Goal: Transaction & Acquisition: Book appointment/travel/reservation

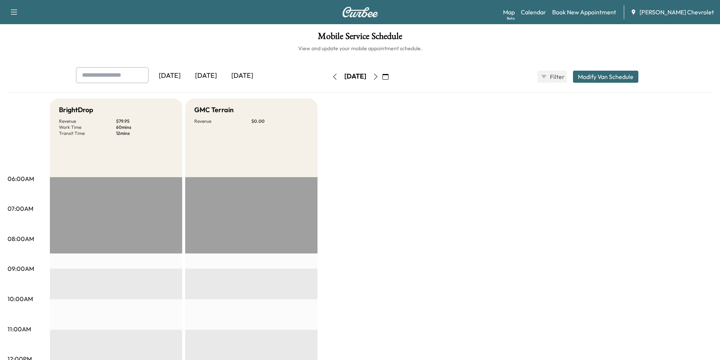
click at [389, 77] on icon "button" at bounding box center [386, 77] width 6 height 6
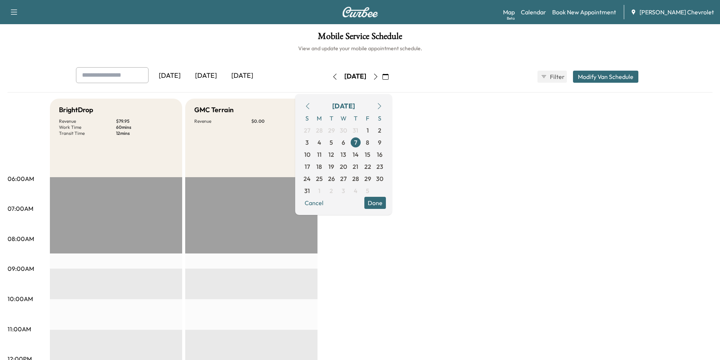
click at [379, 76] on icon "button" at bounding box center [376, 77] width 6 height 6
click at [604, 15] on link "Book New Appointment" at bounding box center [584, 12] width 64 height 9
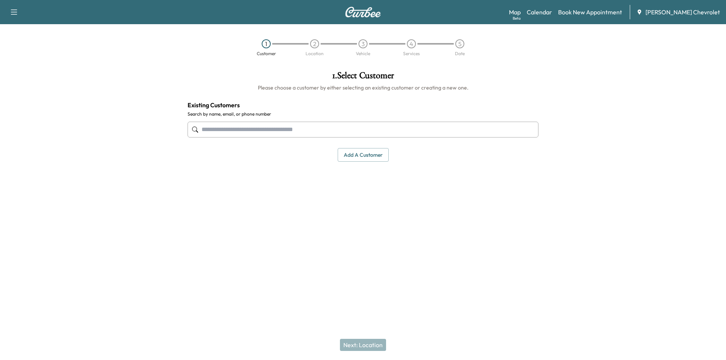
paste input "**********"
type input "**********"
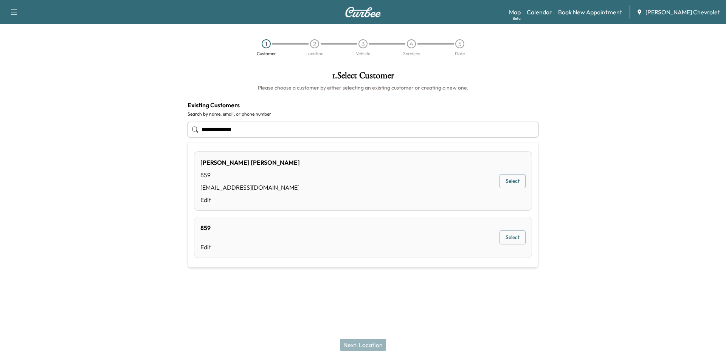
drag, startPoint x: 364, startPoint y: 133, endPoint x: 0, endPoint y: 135, distance: 363.6
click at [0, 135] on div "**********" at bounding box center [363, 155] width 726 height 180
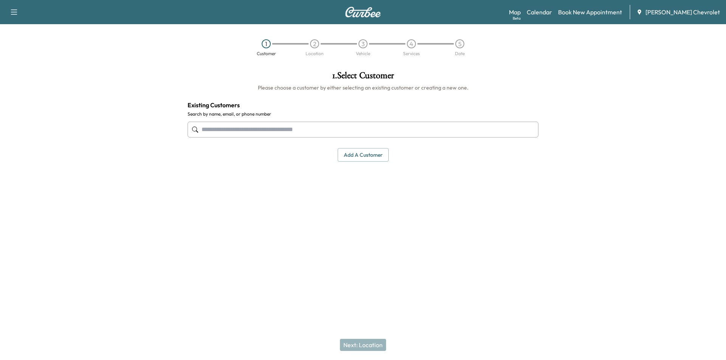
paste input "**********"
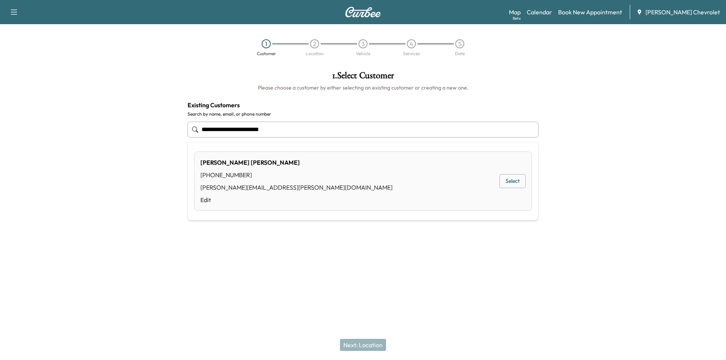
click at [519, 182] on button "Select" at bounding box center [512, 181] width 26 height 14
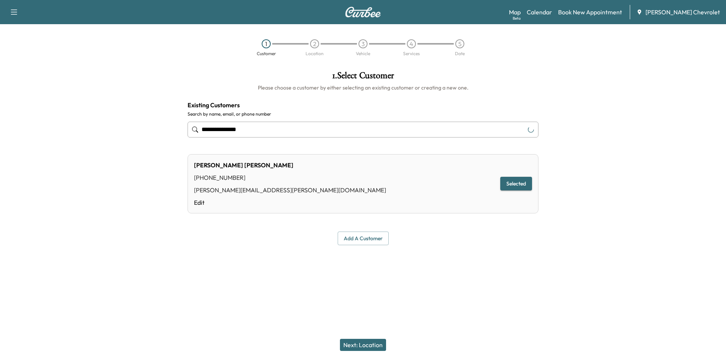
type input "**********"
click at [373, 345] on button "Next: Location" at bounding box center [363, 345] width 46 height 12
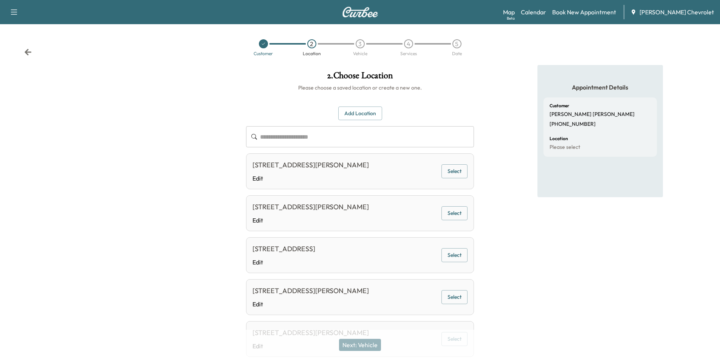
click at [460, 175] on button "Select" at bounding box center [455, 171] width 26 height 14
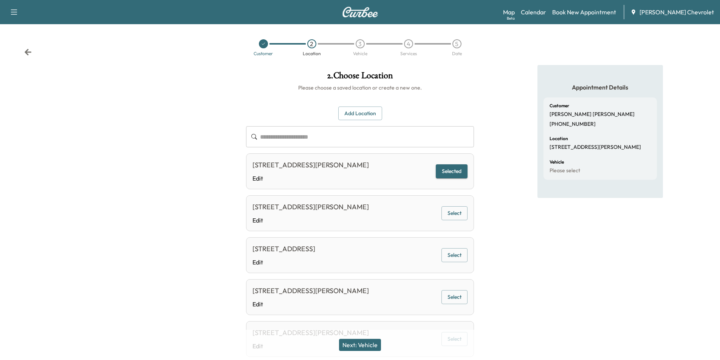
click at [370, 348] on button "Next: Vehicle" at bounding box center [360, 345] width 42 height 12
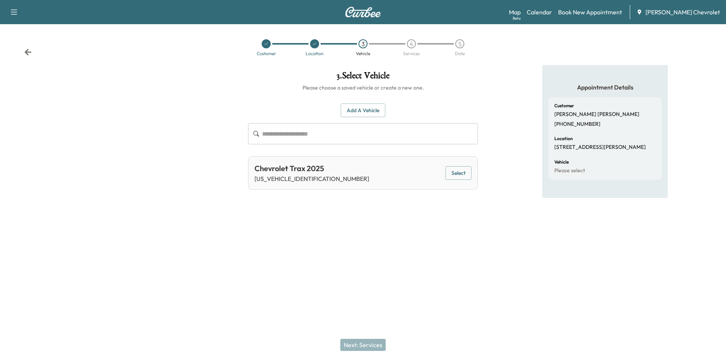
drag, startPoint x: 462, startPoint y: 176, endPoint x: 438, endPoint y: 204, distance: 37.2
click at [462, 176] on button "Select" at bounding box center [458, 173] width 26 height 14
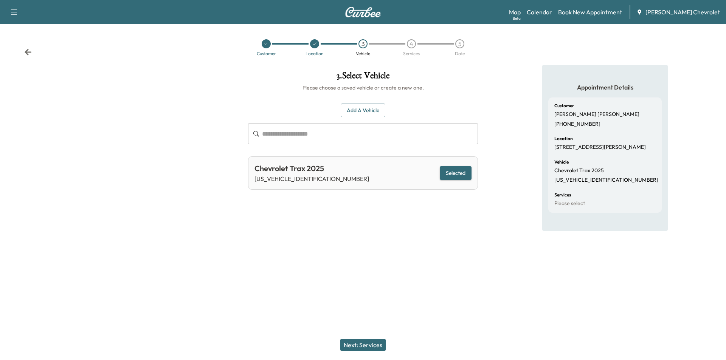
click at [379, 342] on button "Next: Services" at bounding box center [362, 345] width 45 height 12
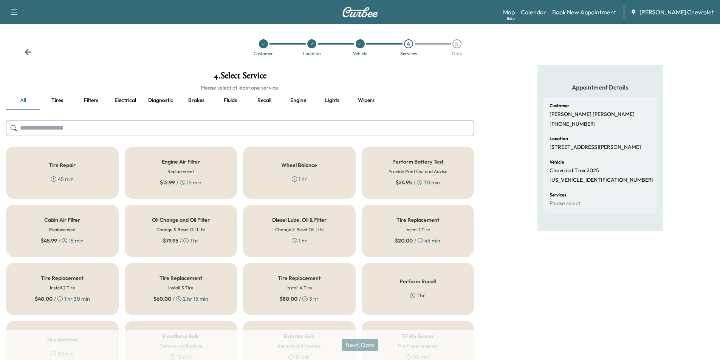
click at [192, 220] on h5 "Oil Change and Oil Filter" at bounding box center [181, 219] width 58 height 5
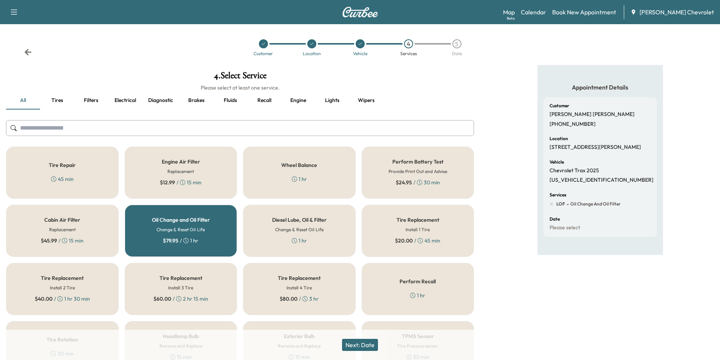
click at [368, 342] on button "Next: Date" at bounding box center [360, 345] width 36 height 12
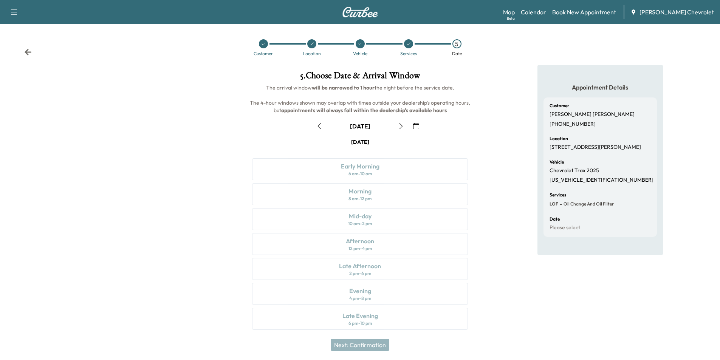
click at [421, 122] on button "button" at bounding box center [416, 126] width 13 height 12
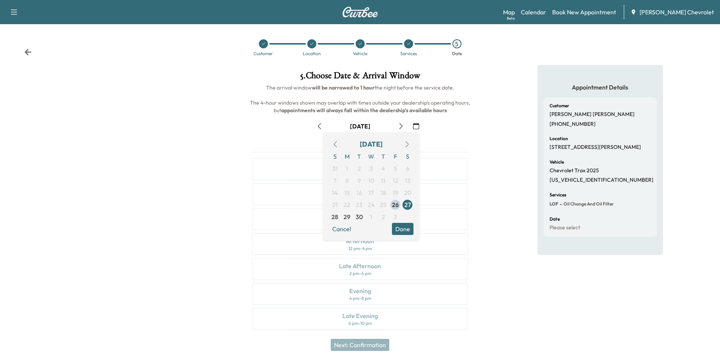
click at [409, 144] on icon "button" at bounding box center [407, 144] width 6 height 6
click at [385, 192] on span "16" at bounding box center [384, 192] width 6 height 9
click at [404, 227] on button "Done" at bounding box center [403, 229] width 22 height 12
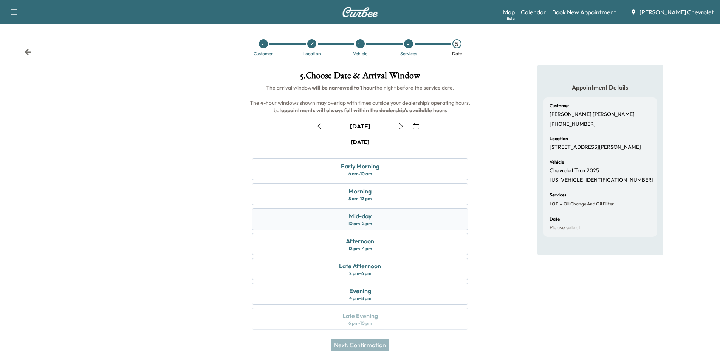
drag, startPoint x: 380, startPoint y: 221, endPoint x: 377, endPoint y: 214, distance: 7.3
click at [380, 217] on div "Mid-day 10 am - 2 pm" at bounding box center [360, 219] width 216 height 22
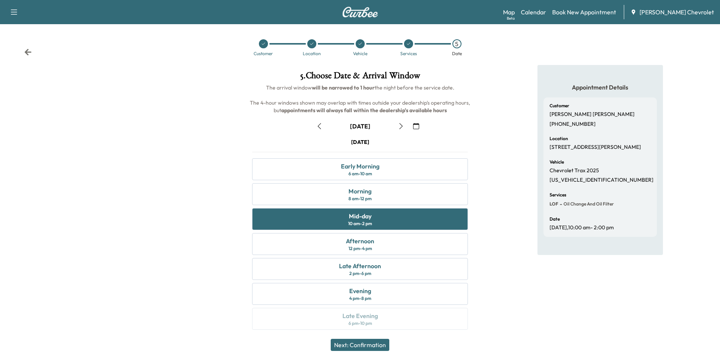
click at [378, 344] on button "Next: Confirmation" at bounding box center [360, 345] width 59 height 12
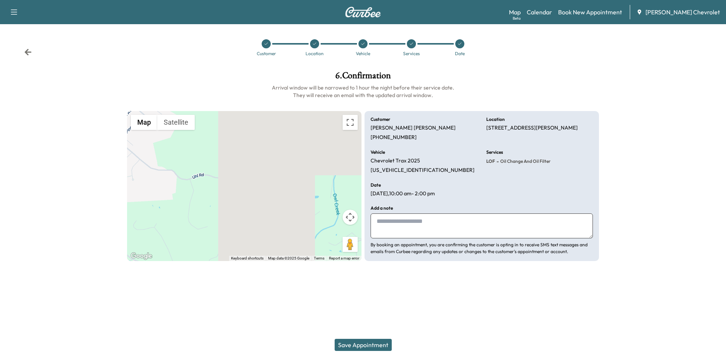
click at [361, 343] on button "Save Appointment" at bounding box center [363, 345] width 57 height 12
